Goal: Check status: Check status

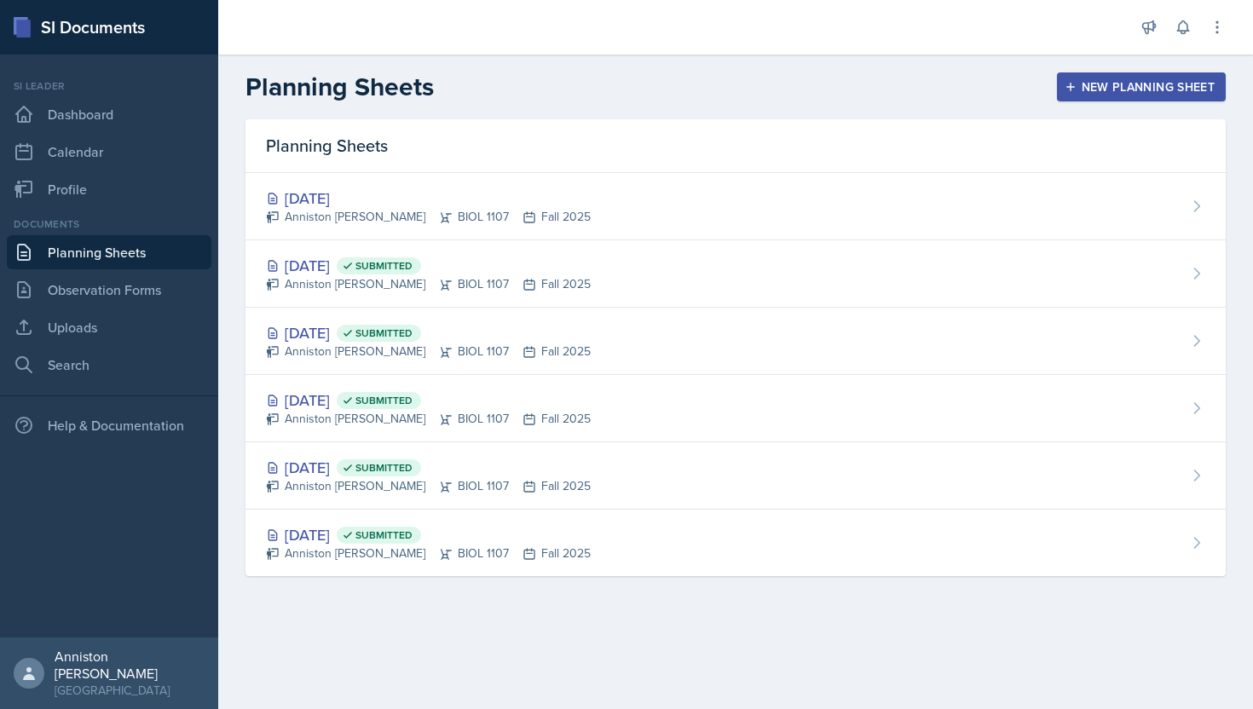
click at [1116, 91] on div "New Planning Sheet" at bounding box center [1141, 87] width 147 height 14
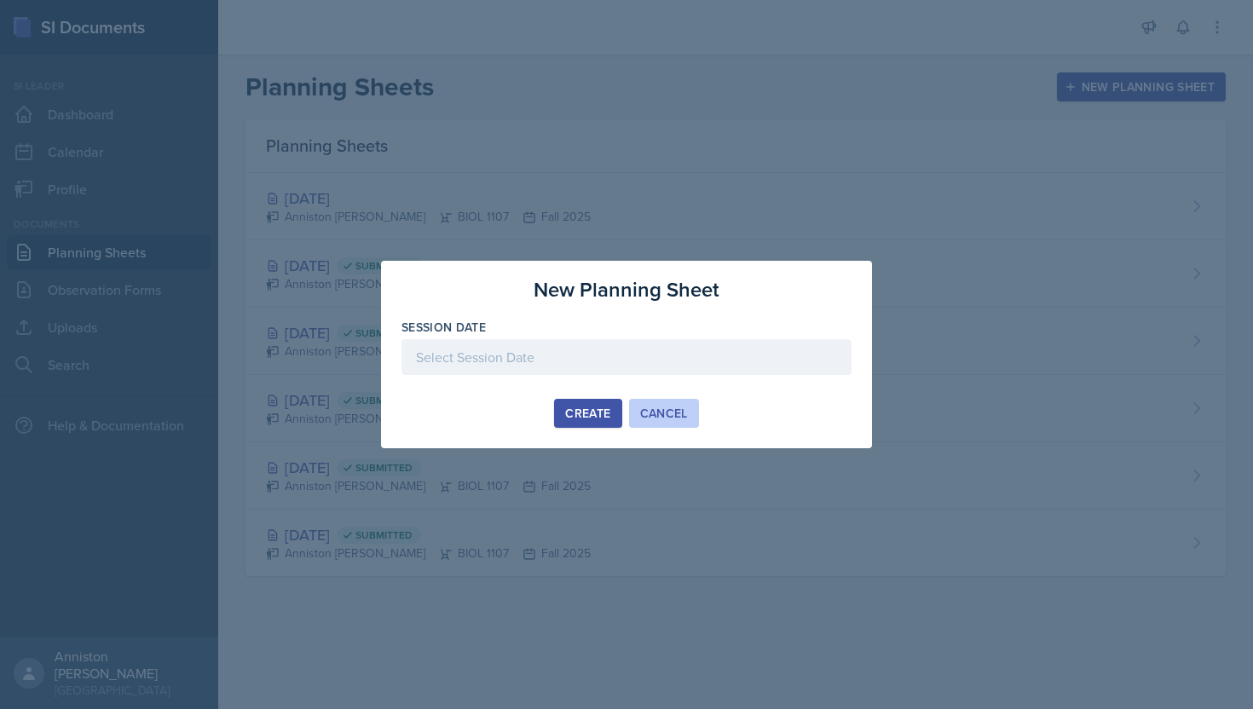
click at [670, 413] on div "Cancel" at bounding box center [664, 413] width 48 height 14
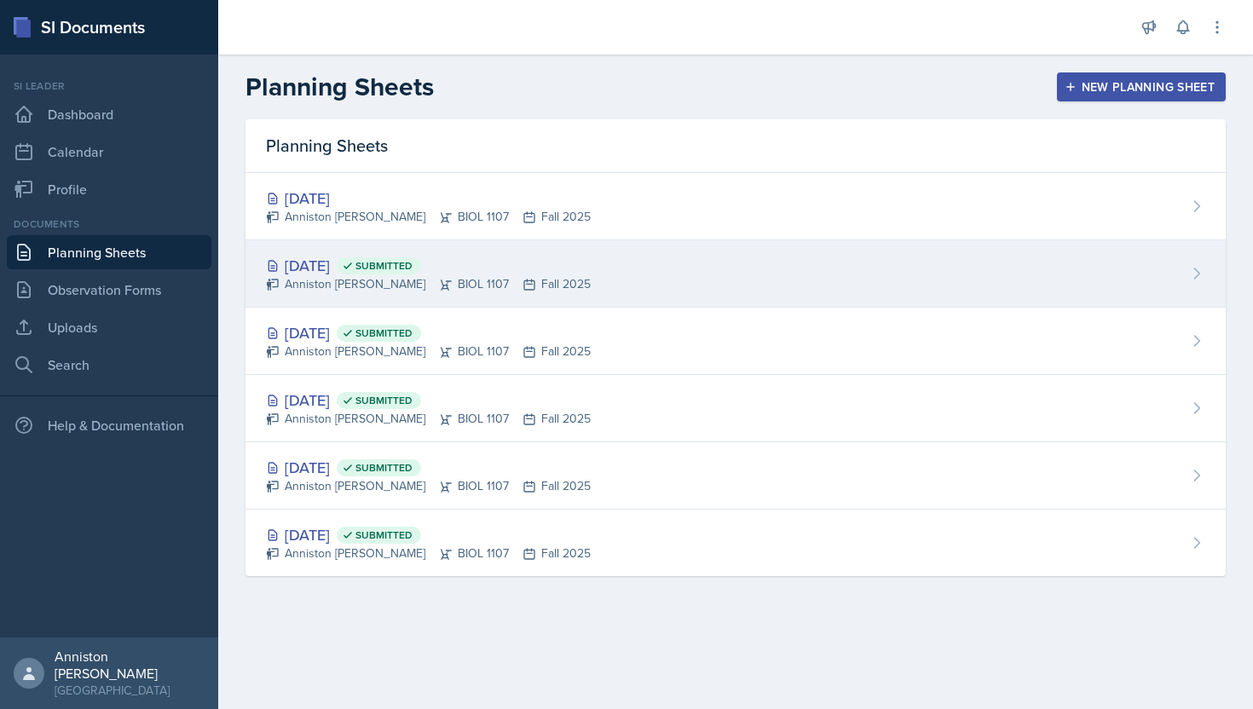
click at [876, 272] on div "[DATE] Submitted Anniston [PERSON_NAME] BIOL 1107 Fall 2025" at bounding box center [735, 273] width 980 height 67
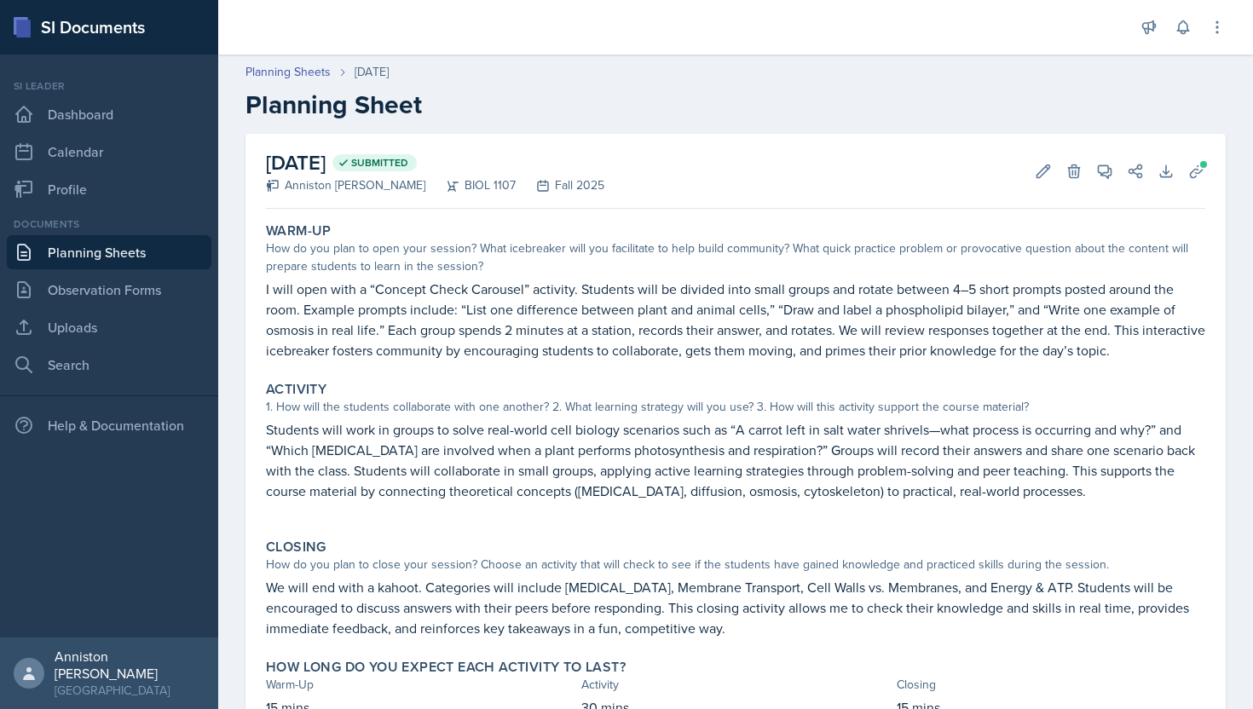
click at [971, 72] on div "Planning Sheets [DATE]" at bounding box center [735, 72] width 980 height 18
click at [1103, 170] on icon at bounding box center [1104, 171] width 17 height 17
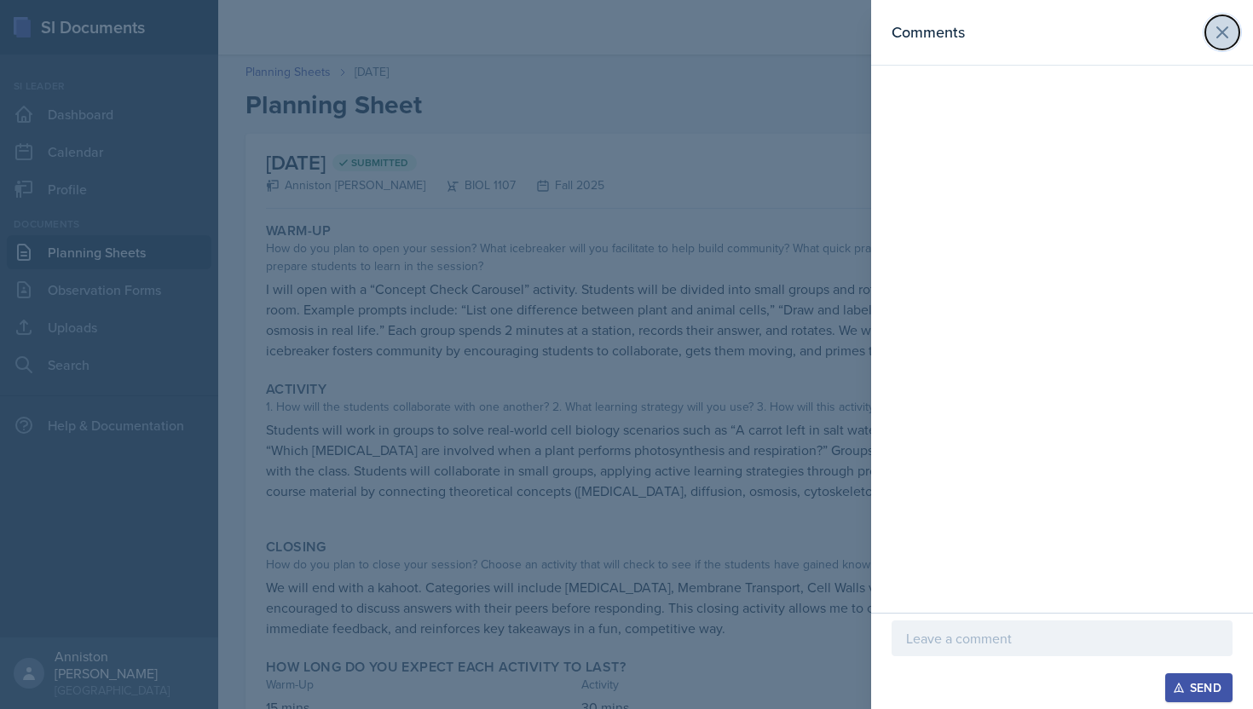
click at [1229, 37] on icon at bounding box center [1222, 32] width 20 height 20
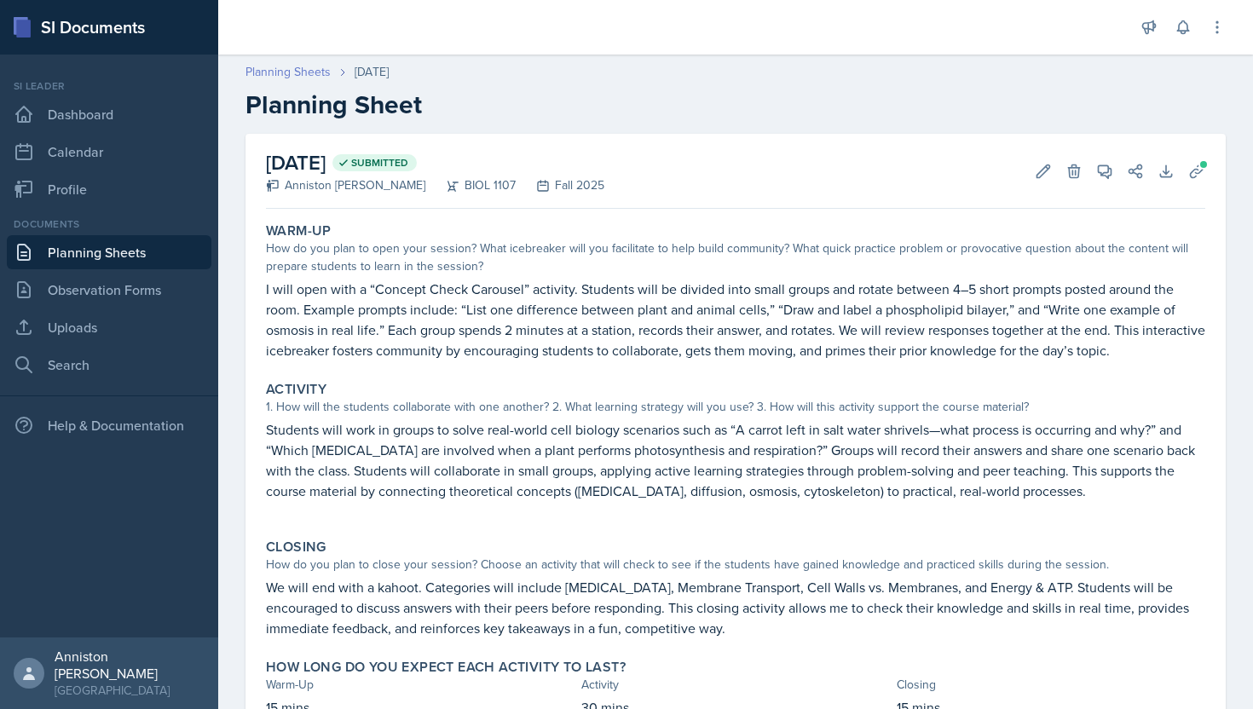
click at [281, 72] on link "Planning Sheets" at bounding box center [287, 72] width 85 height 18
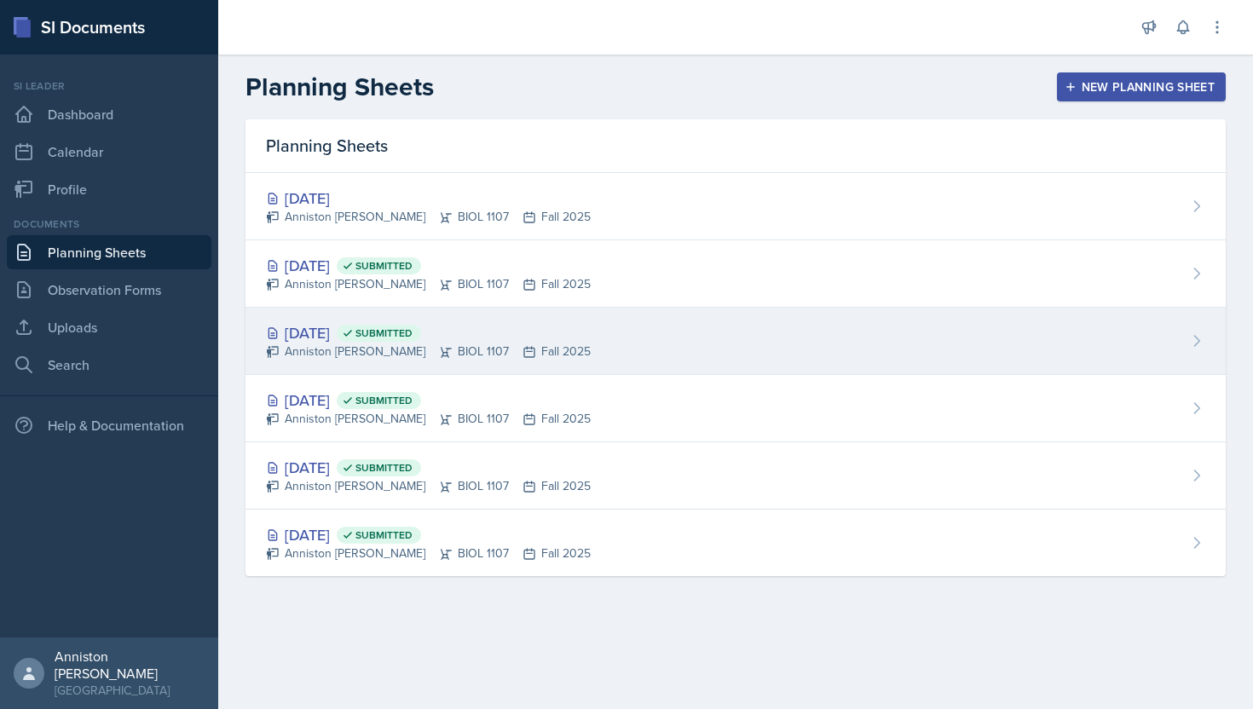
click at [651, 360] on div "[DATE] Submitted Anniston [PERSON_NAME] BIOL 1107 Fall 2025" at bounding box center [735, 341] width 980 height 67
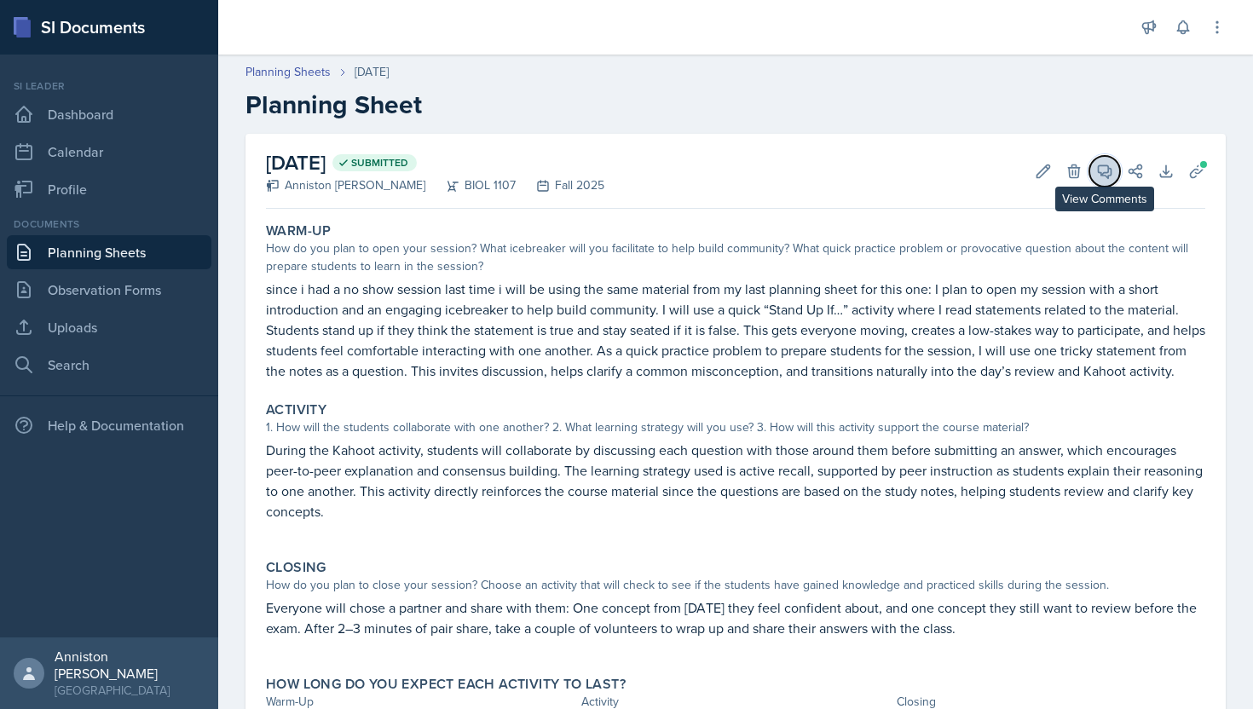
click at [1109, 176] on icon at bounding box center [1104, 171] width 13 height 13
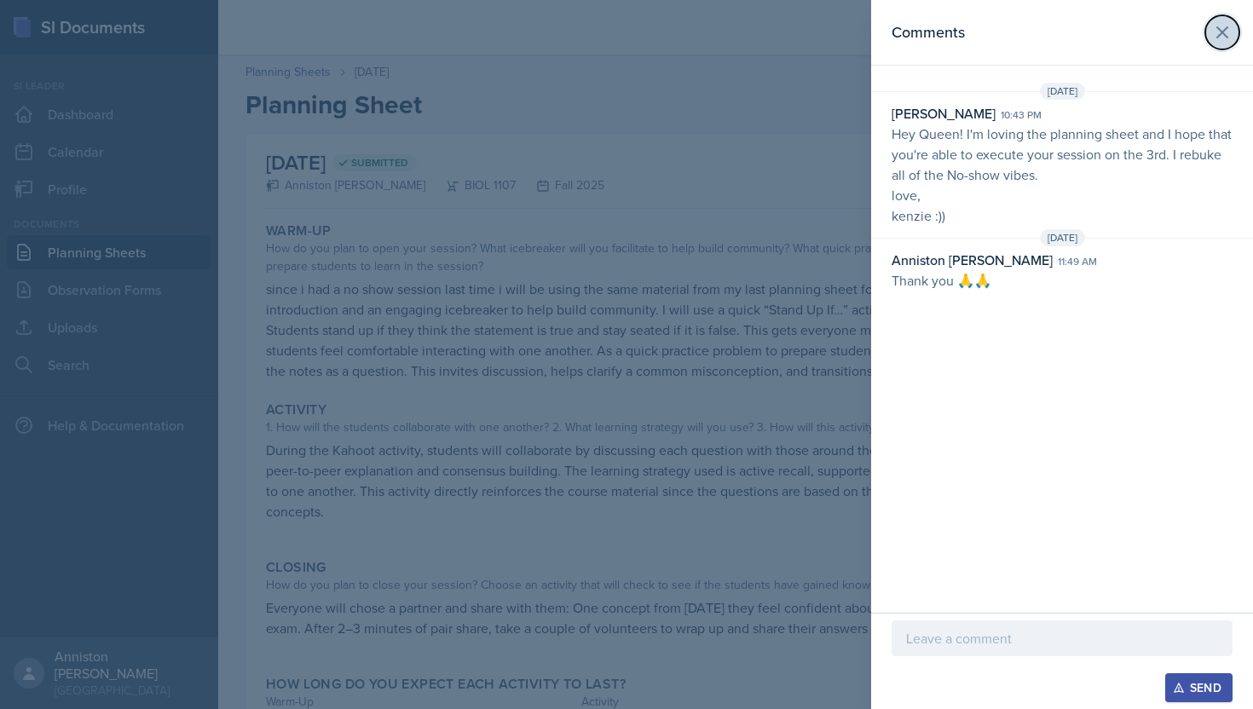
click at [1223, 30] on icon at bounding box center [1222, 32] width 10 height 10
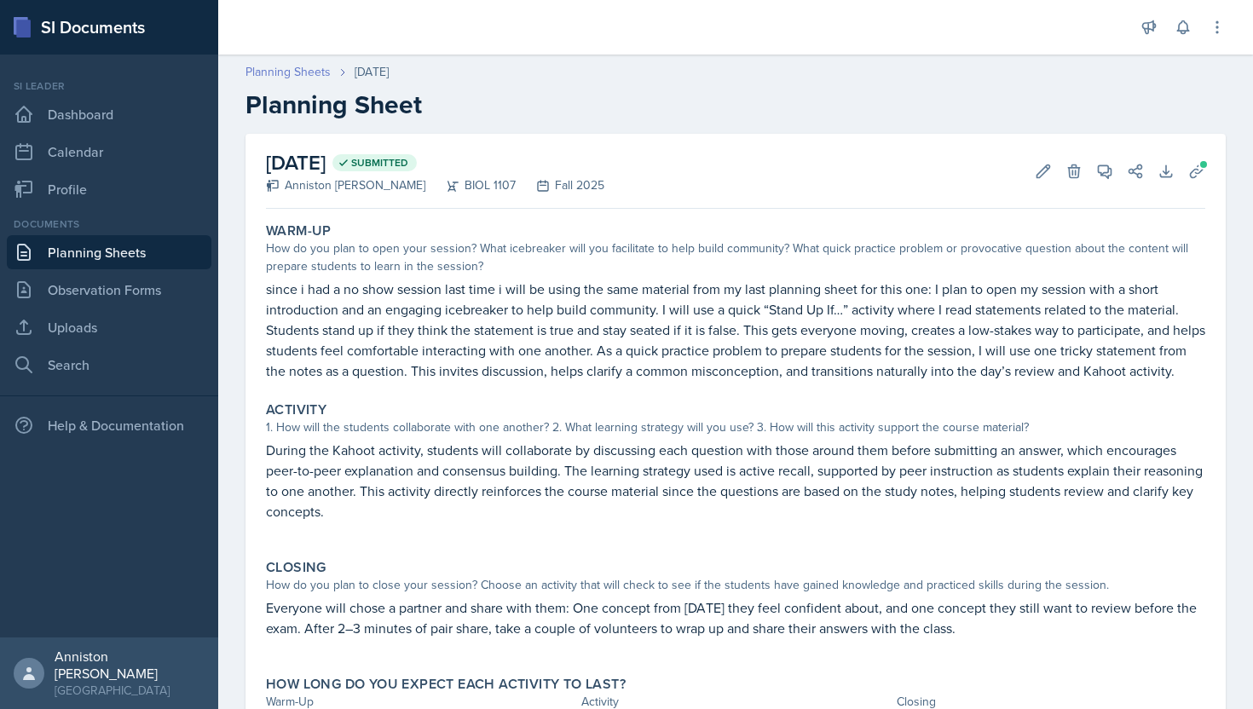
click at [294, 66] on link "Planning Sheets" at bounding box center [287, 72] width 85 height 18
